Goal: Task Accomplishment & Management: Use online tool/utility

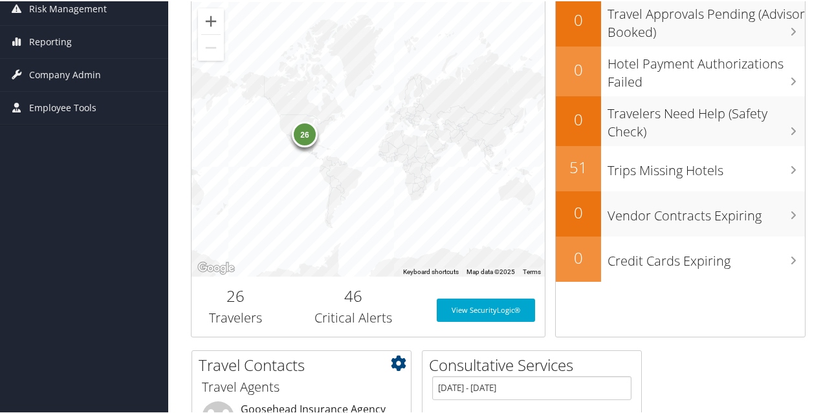
scroll to position [93, 0]
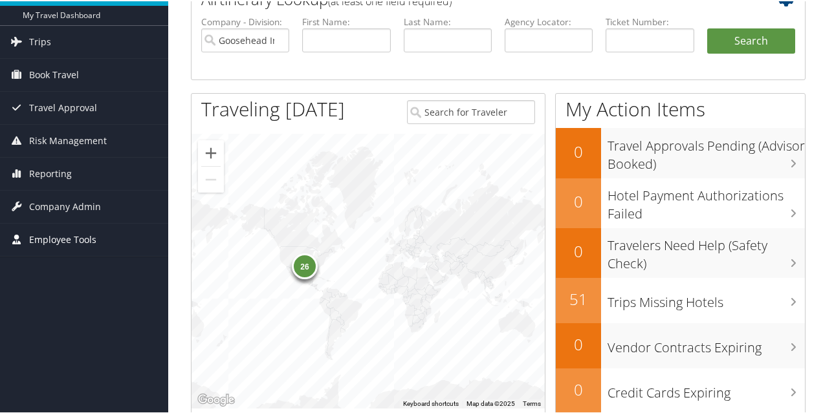
click at [94, 242] on span "Employee Tools" at bounding box center [62, 238] width 67 height 32
click at [49, 36] on span "Trips" at bounding box center [40, 41] width 22 height 32
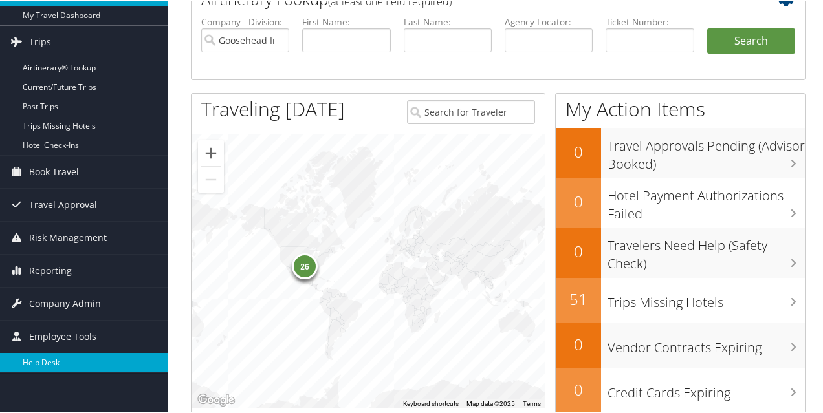
click at [56, 364] on link "Help Desk" at bounding box center [84, 361] width 168 height 19
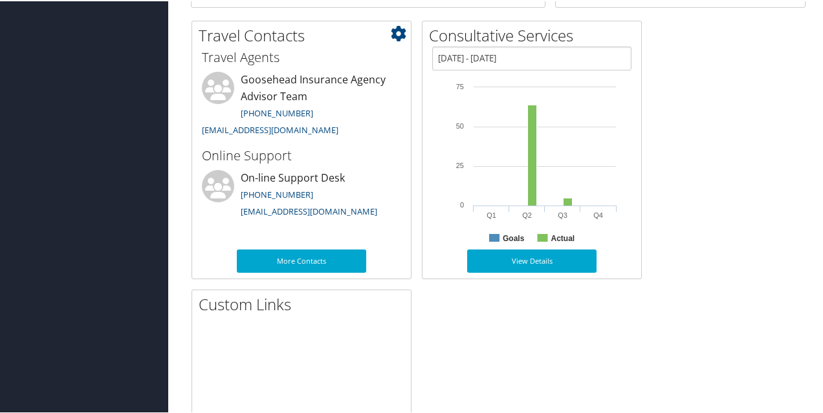
scroll to position [556, 0]
click at [532, 351] on div "Travel Contacts Small Medium Travel Agents Goosehead Insurance Agency Advisor T…" at bounding box center [498, 283] width 634 height 528
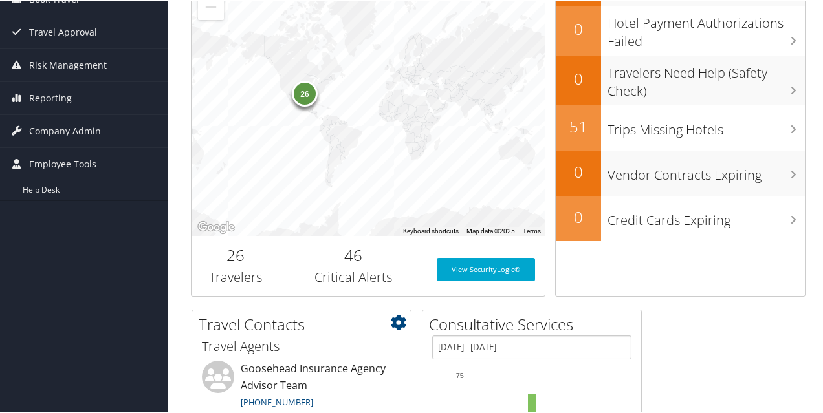
scroll to position [0, 0]
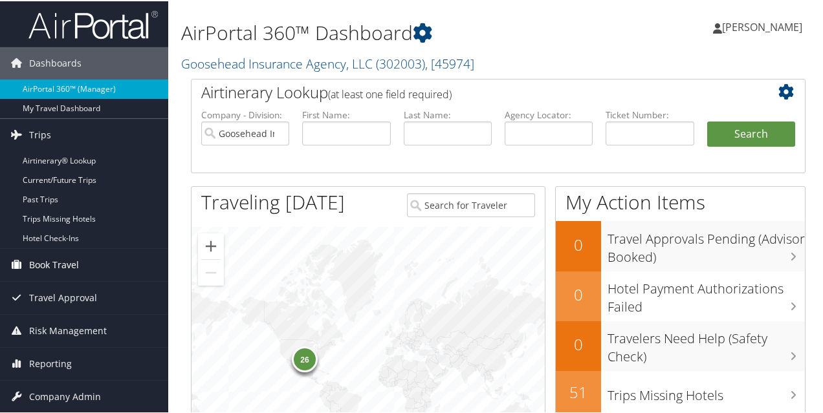
click at [45, 263] on span "Book Travel" at bounding box center [54, 264] width 50 height 32
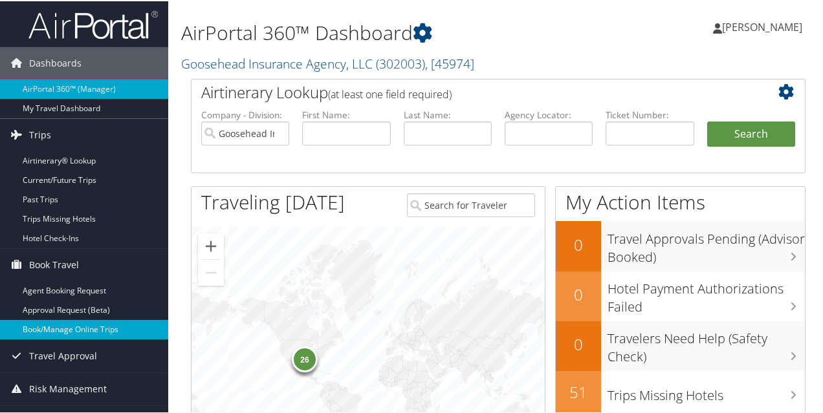
click at [48, 333] on link "Book/Manage Online Trips" at bounding box center [84, 328] width 168 height 19
